Goal: Task Accomplishment & Management: Complete application form

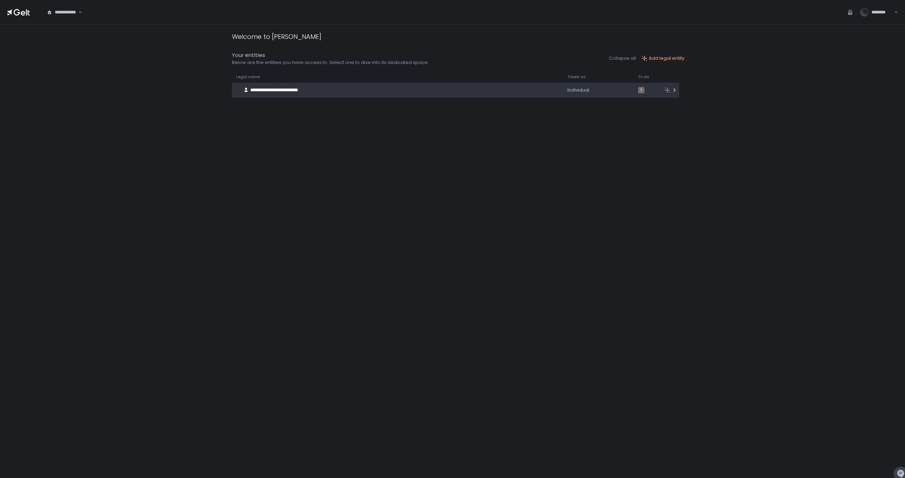
click at [468, 92] on div "**********" at bounding box center [390, 89] width 316 height 13
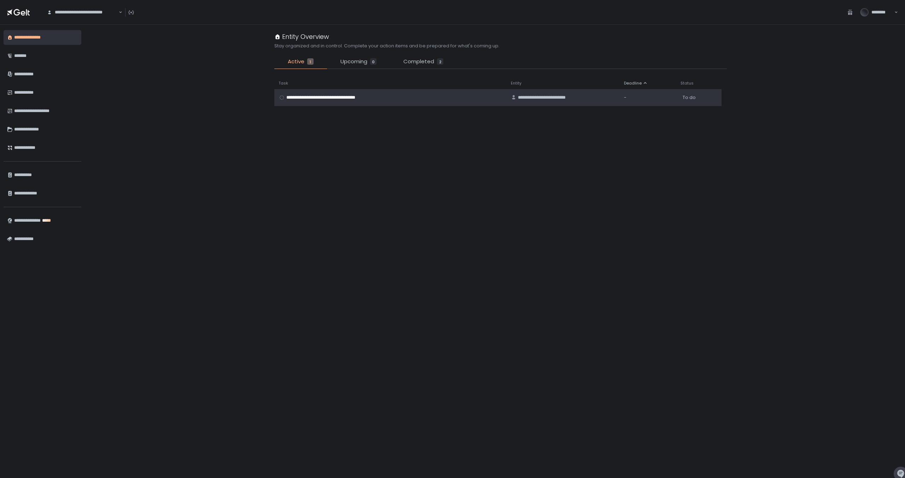
click at [306, 97] on span "**********" at bounding box center [329, 97] width 86 height 6
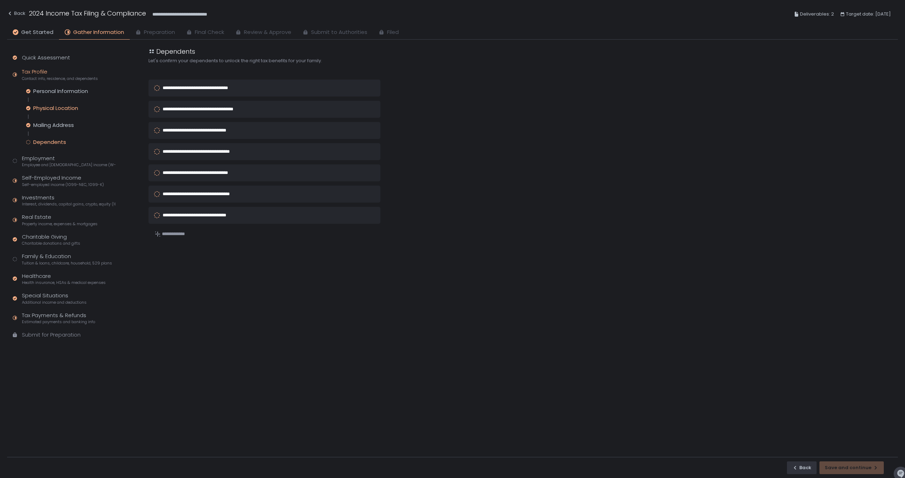
click at [64, 107] on div "Physical Location" at bounding box center [55, 108] width 45 height 7
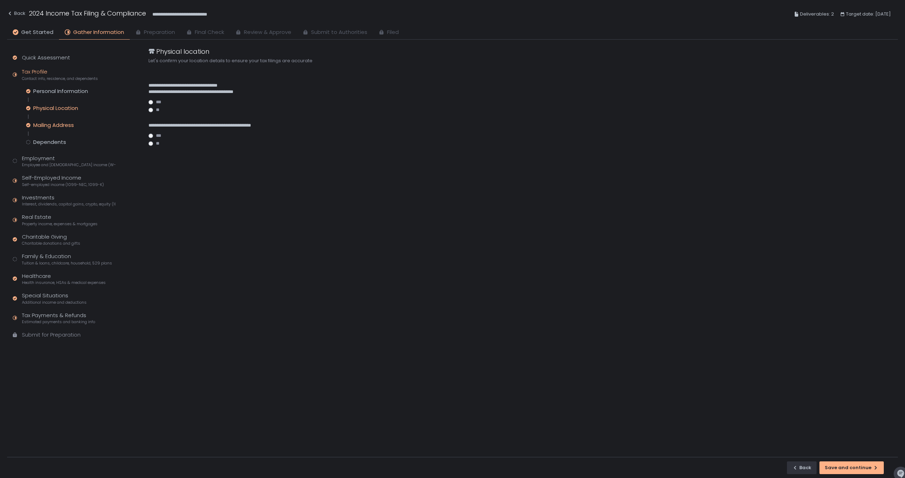
click at [60, 124] on div "Mailing Address" at bounding box center [53, 125] width 41 height 7
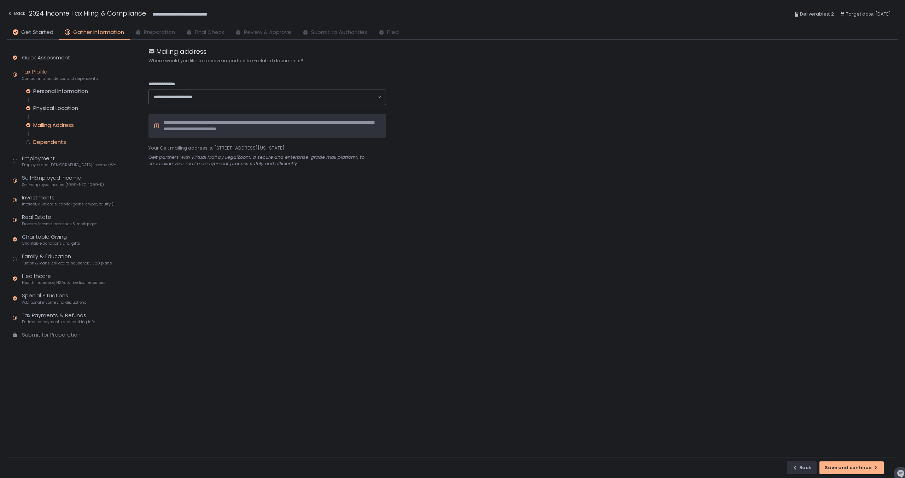
click at [54, 142] on div "Dependents" at bounding box center [49, 142] width 33 height 7
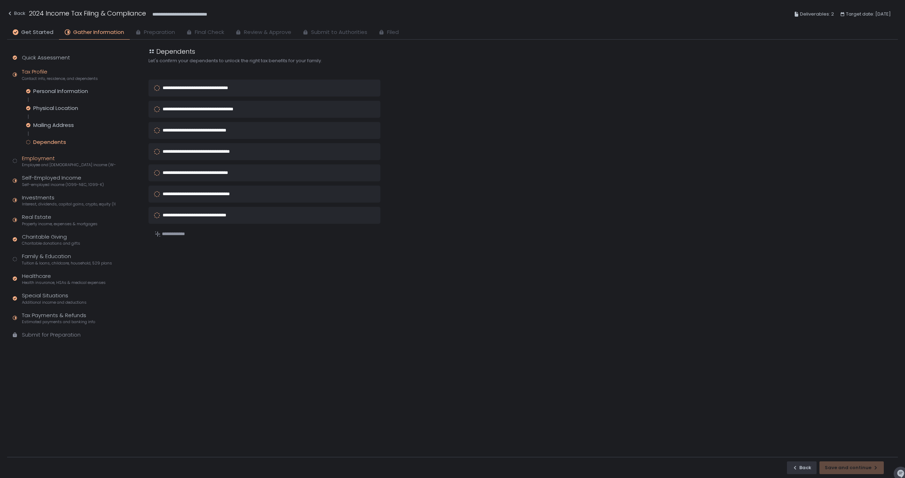
click at [46, 161] on div "Employment Employee and [DEMOGRAPHIC_DATA] income (W-2s)" at bounding box center [69, 160] width 94 height 13
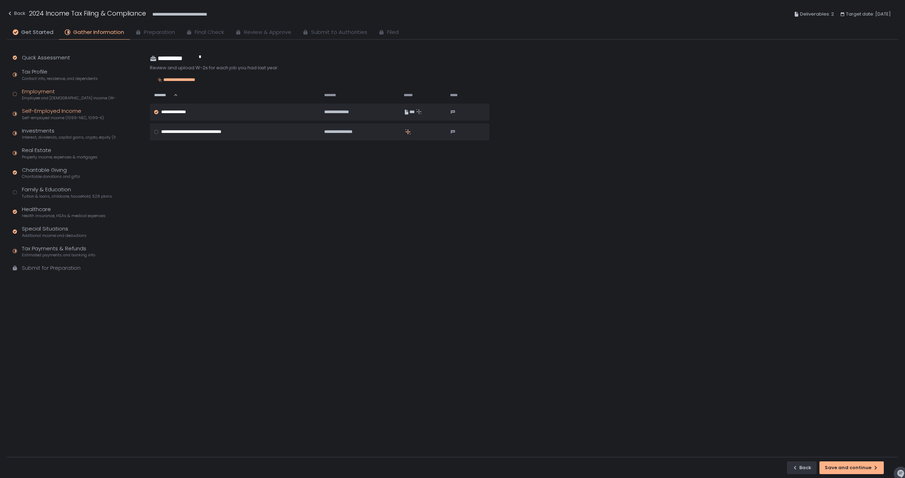
click at [49, 114] on div "Self-Employed Income Self-employed income (1099-NEC, 1099-K)" at bounding box center [63, 113] width 82 height 13
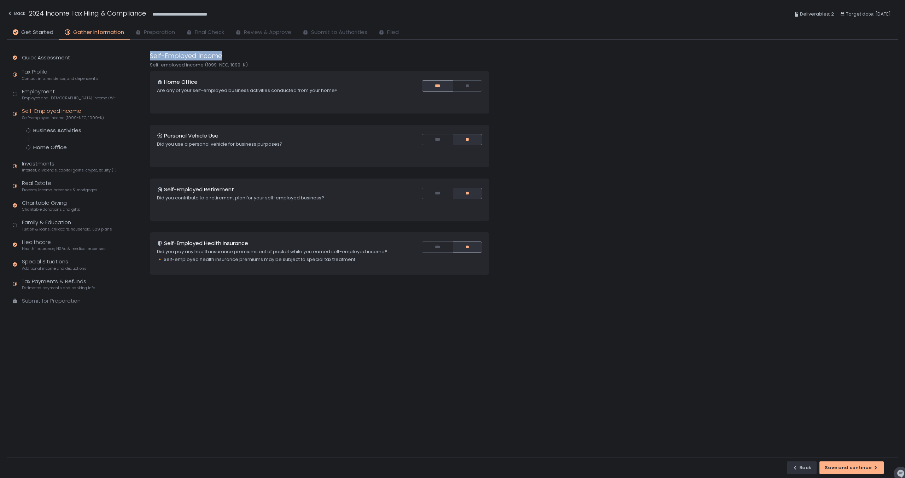
drag, startPoint x: 150, startPoint y: 55, endPoint x: 224, endPoint y: 60, distance: 74.1
click at [224, 60] on div "Self-Employed Income Self-employed income (1099-NEC, 1099-K)" at bounding box center [319, 59] width 339 height 17
click at [224, 57] on div "Self-Employed Income" at bounding box center [319, 56] width 339 height 10
drag, startPoint x: 224, startPoint y: 57, endPoint x: 154, endPoint y: 53, distance: 70.4
click at [154, 53] on div "Self-Employed Income" at bounding box center [319, 56] width 339 height 10
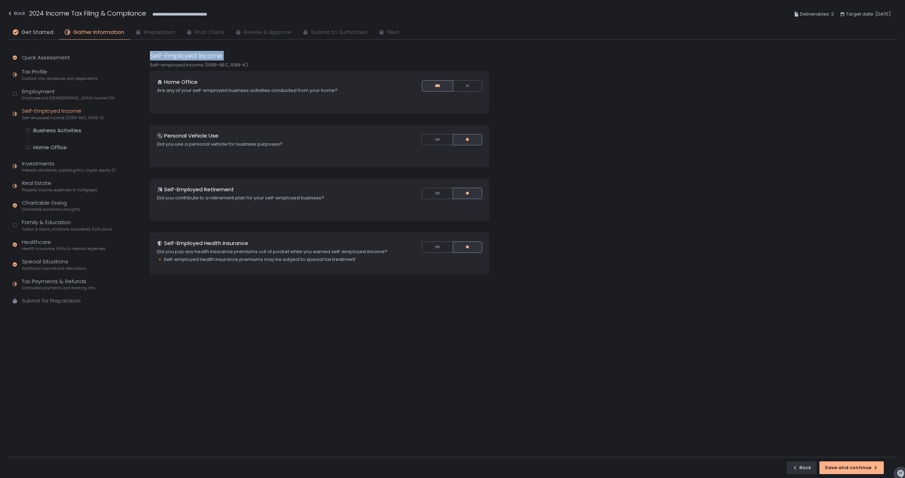
click at [149, 53] on div "Self-Employed Income Self-employed income (1099-NEC, 1099-K) Home Office Are an…" at bounding box center [522, 254] width 749 height 406
drag, startPoint x: 151, startPoint y: 57, endPoint x: 222, endPoint y: 58, distance: 70.7
click at [222, 58] on div "Self-Employed Income" at bounding box center [319, 56] width 339 height 10
click at [54, 146] on div "Home Office" at bounding box center [50, 147] width 34 height 7
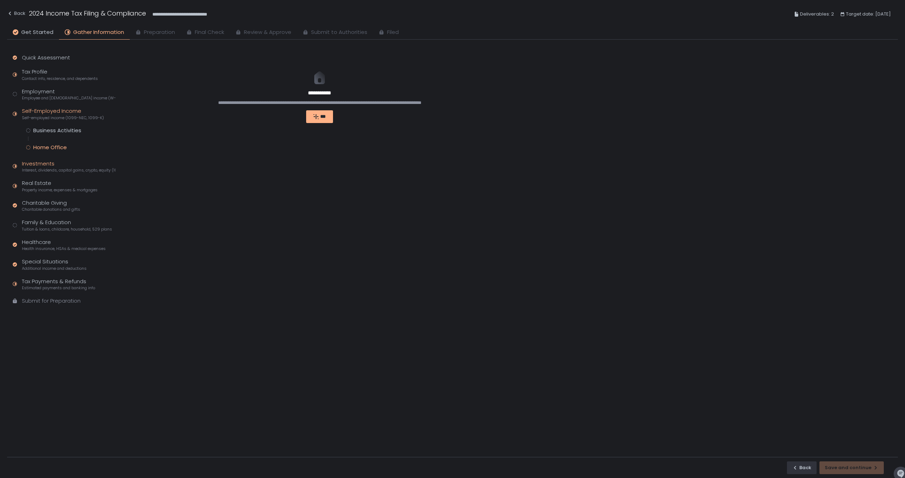
click at [45, 171] on span "Interest, dividends, capital gains, crypto, equity (1099s, K-1s)" at bounding box center [69, 170] width 94 height 5
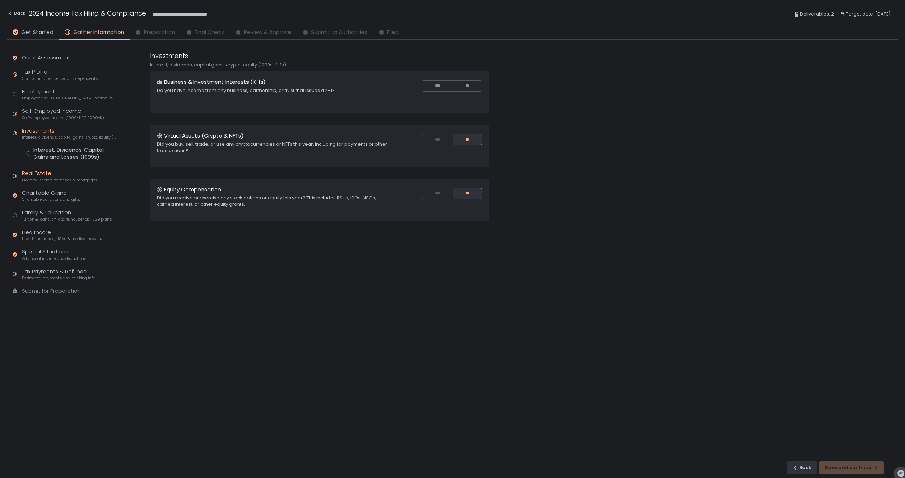
click at [69, 179] on span "Property income, expenses & mortgages" at bounding box center [60, 179] width 76 height 5
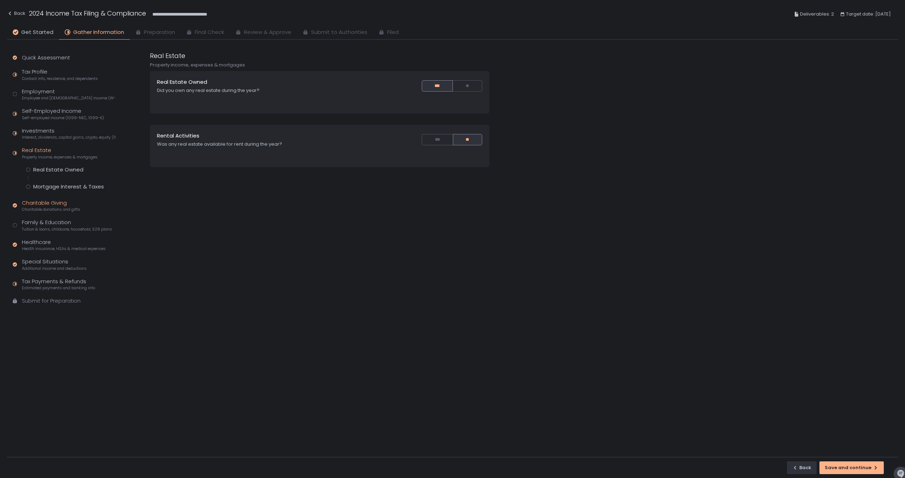
click at [59, 207] on span "Charitable donations and gifts" at bounding box center [51, 209] width 58 height 5
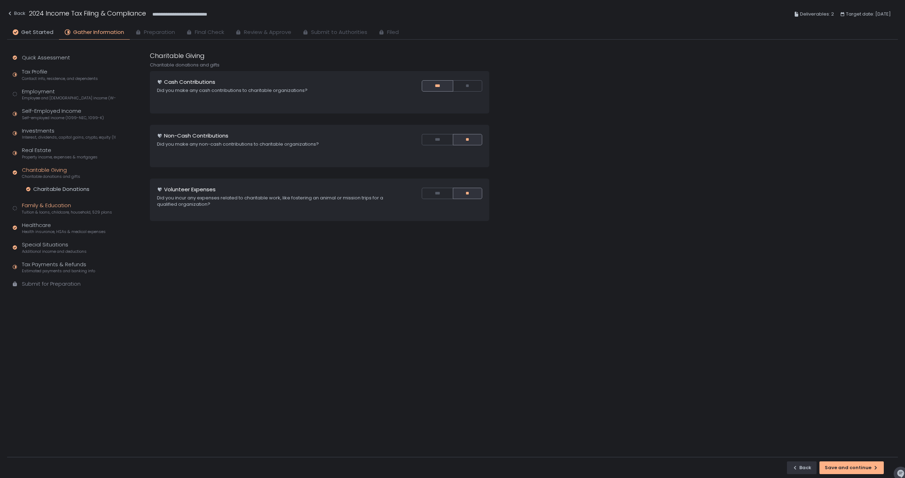
click at [57, 203] on div "Family & Education Tuition & loans, childcare, household, 529 plans" at bounding box center [67, 207] width 90 height 13
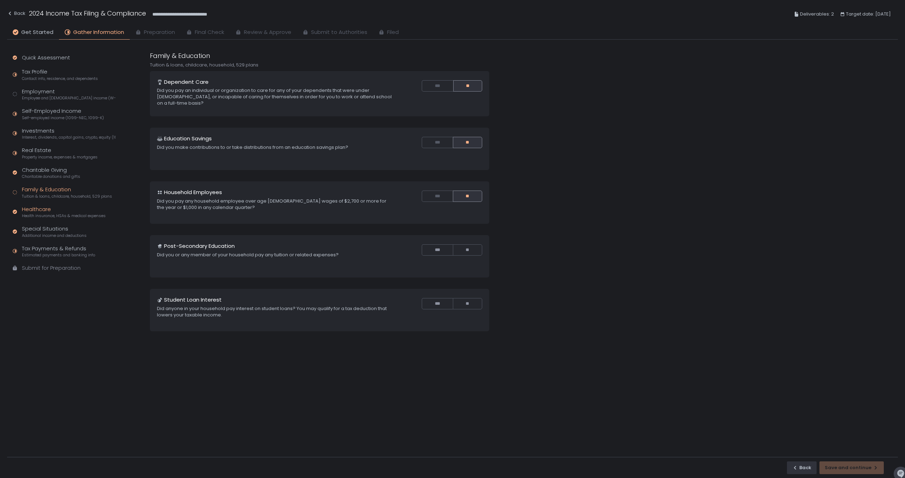
click at [76, 216] on span "Health insurance, HSAs & medical expenses" at bounding box center [64, 215] width 84 height 5
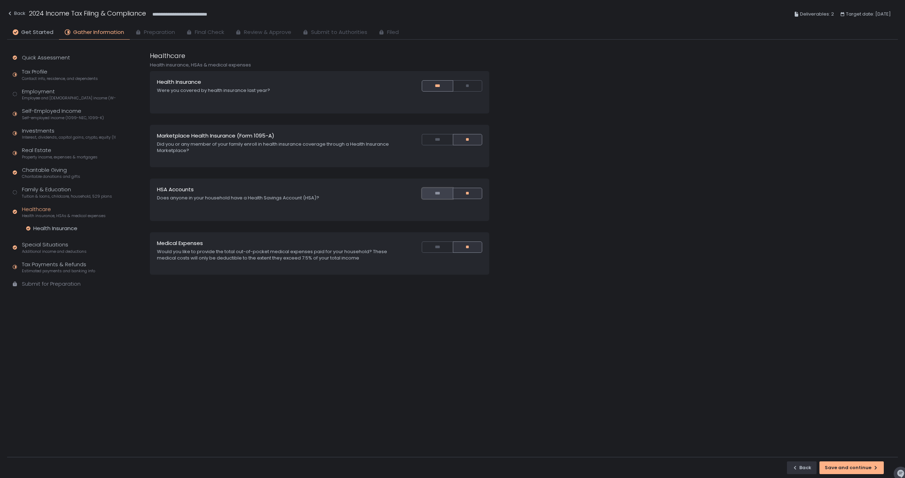
click at [432, 195] on button "***" at bounding box center [437, 193] width 31 height 11
click at [55, 264] on div "Special Situations Additional income and deductions" at bounding box center [54, 264] width 65 height 13
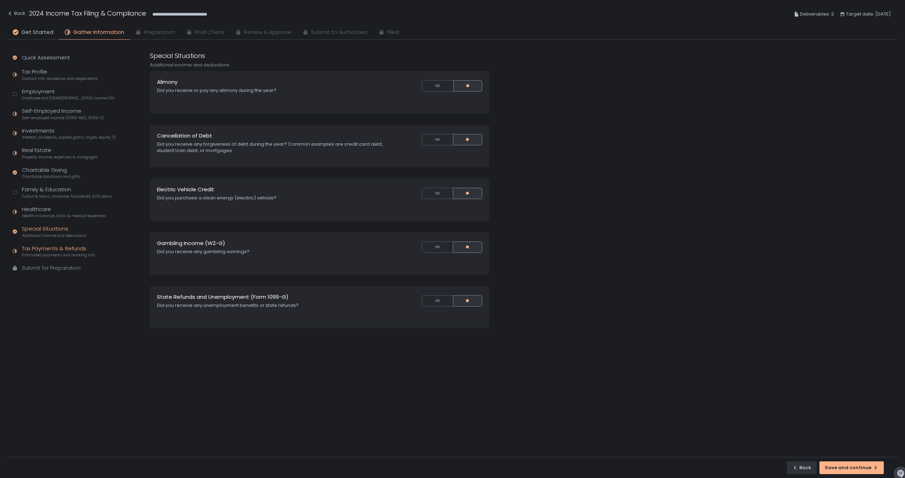
click at [71, 253] on span "Estimated payments and banking info" at bounding box center [58, 254] width 73 height 5
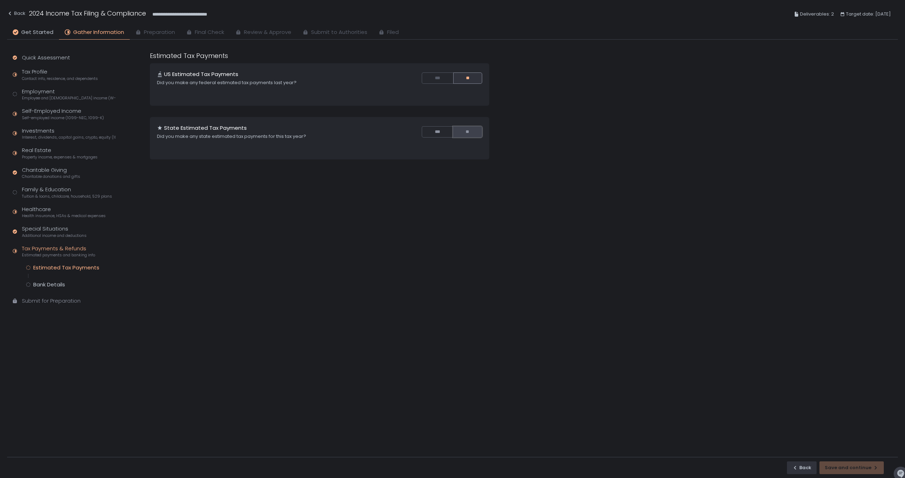
click at [467, 133] on button "**" at bounding box center [467, 131] width 29 height 11
click at [54, 284] on div "Bank Details" at bounding box center [49, 284] width 32 height 7
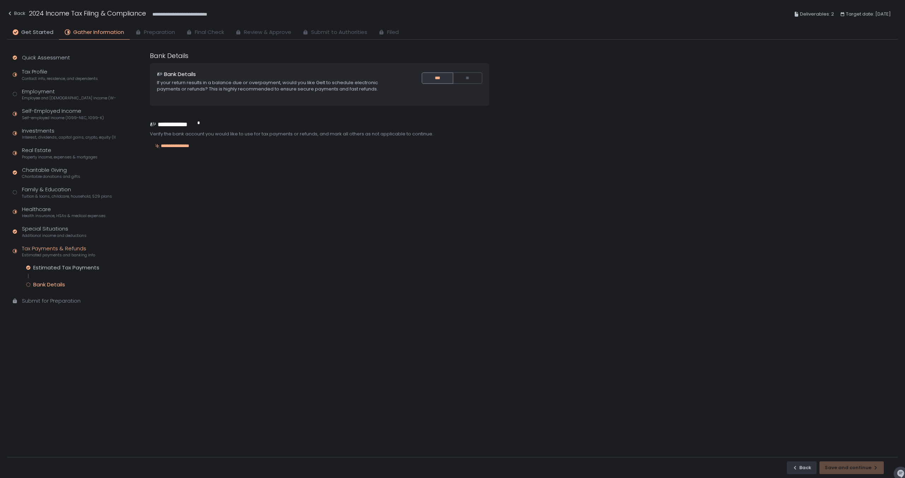
click at [39, 302] on div "Submit for Preparation" at bounding box center [51, 301] width 59 height 8
